Goal: Browse casually

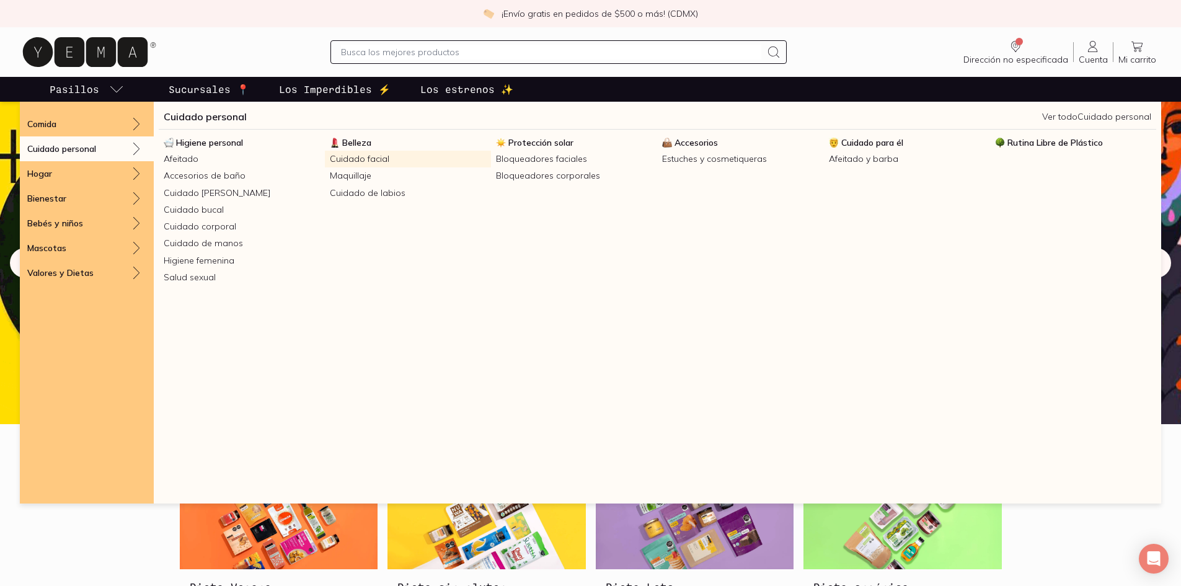
click at [366, 154] on link "Cuidado facial" at bounding box center [408, 159] width 166 height 17
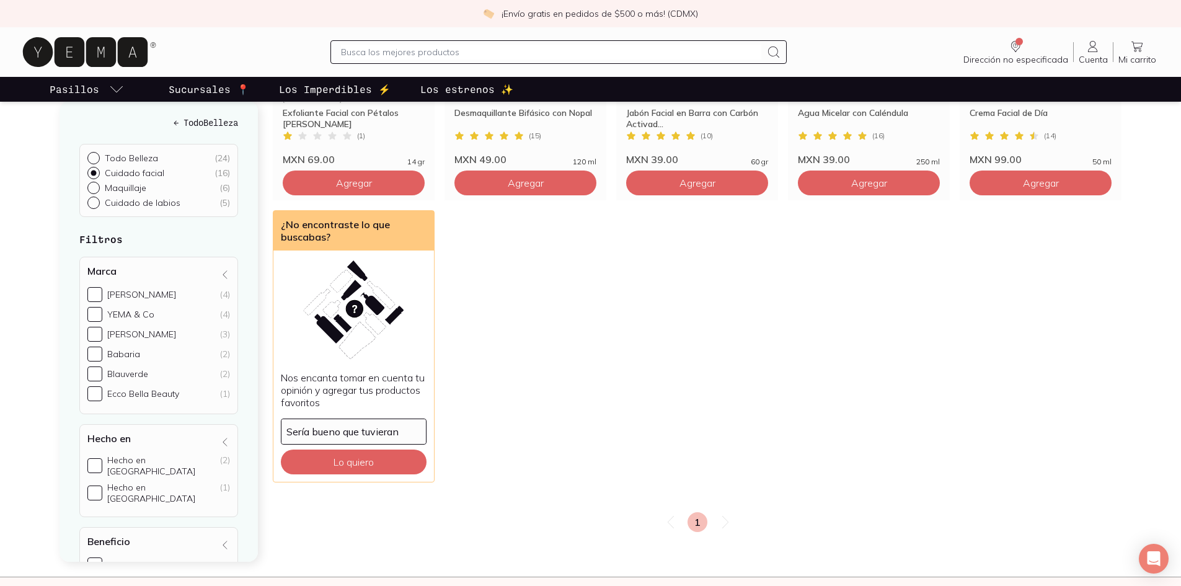
scroll to position [868, 0]
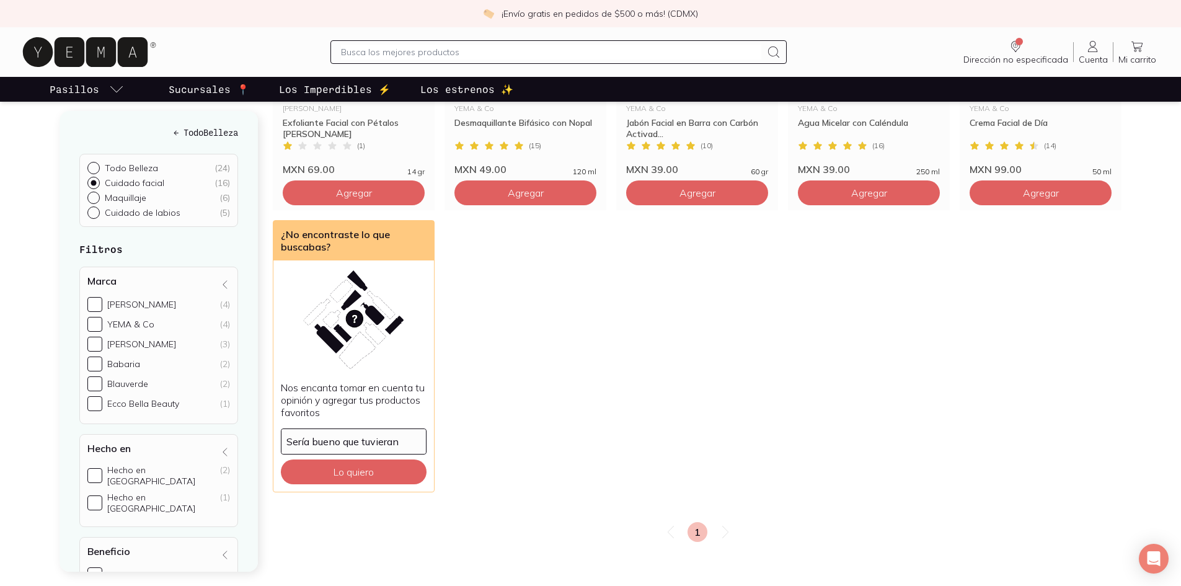
click at [722, 319] on icon at bounding box center [725, 532] width 15 height 15
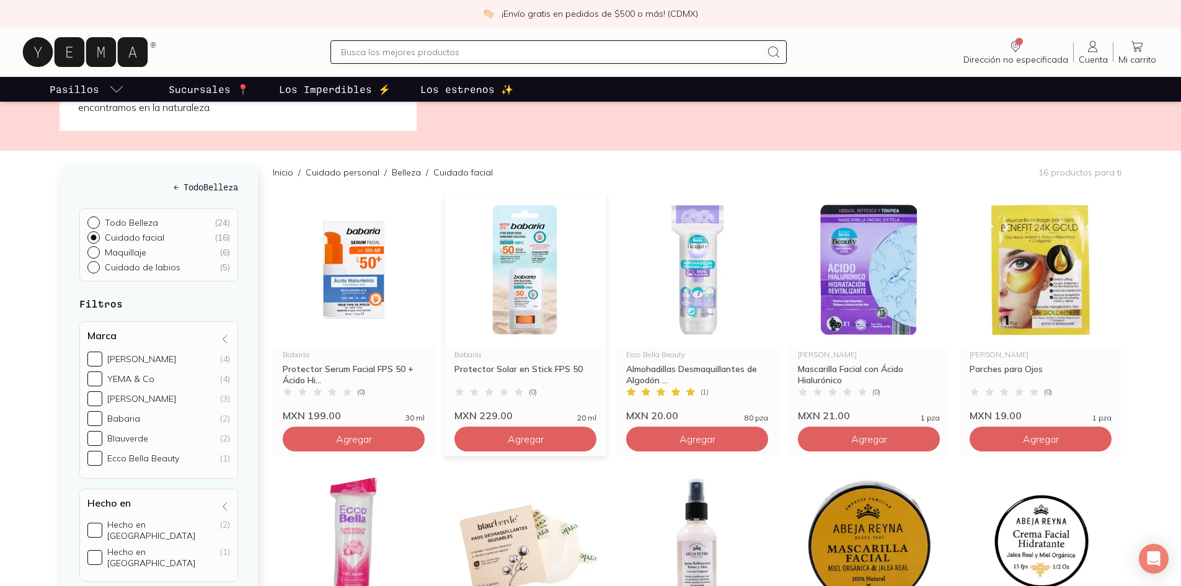
scroll to position [0, 0]
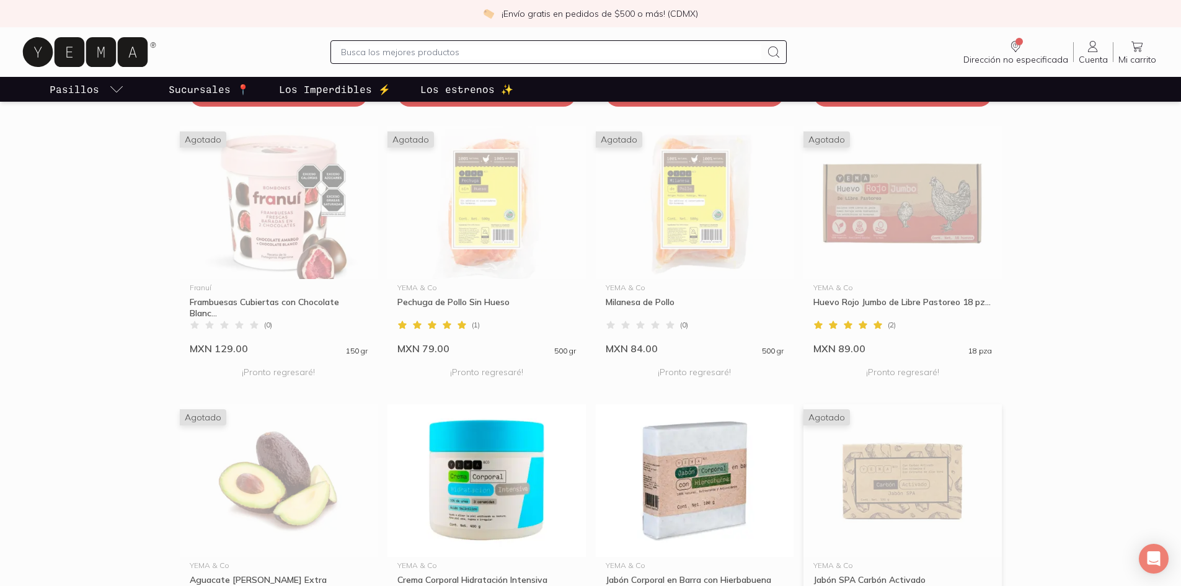
scroll to position [868, 0]
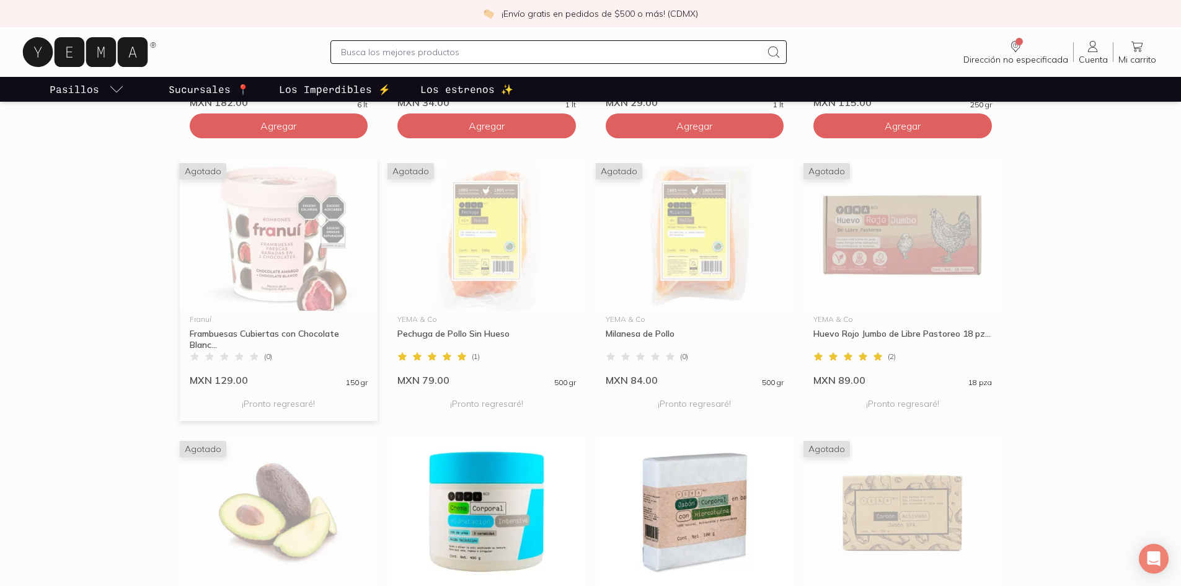
click at [295, 264] on img at bounding box center [279, 234] width 198 height 153
